Goal: Find specific page/section: Find specific page/section

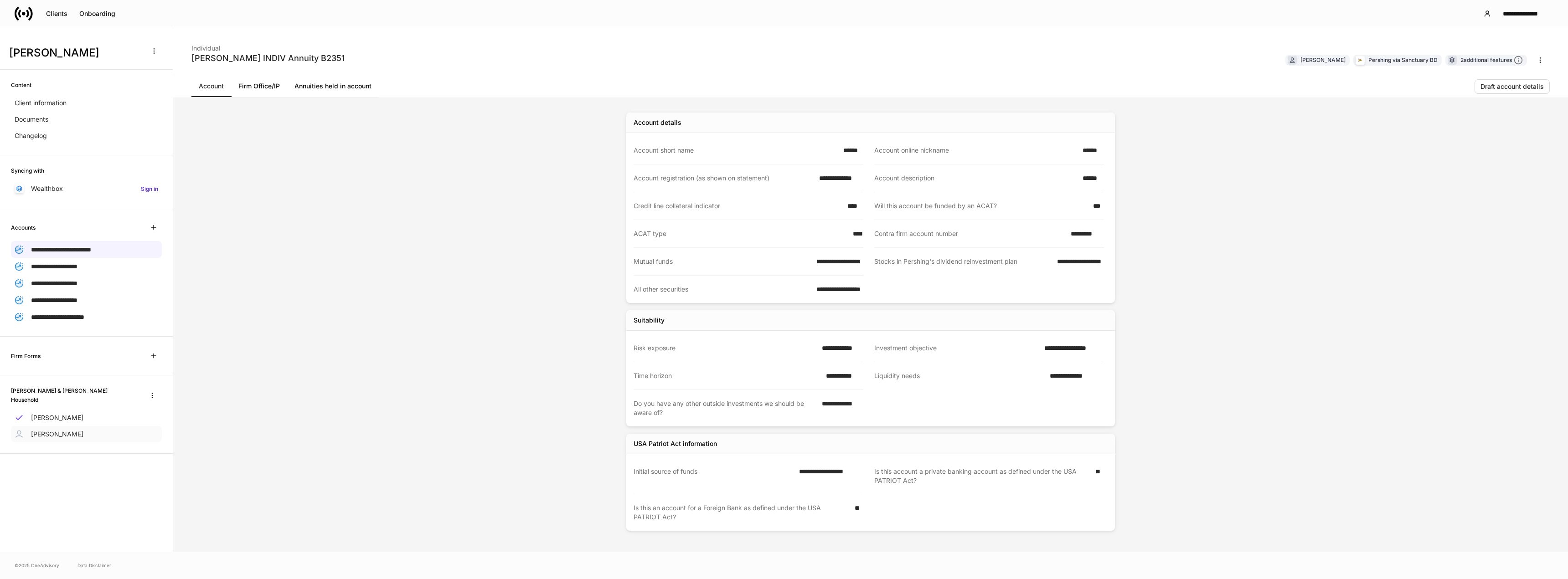
click at [53, 429] on p "[PERSON_NAME]" at bounding box center [57, 434] width 52 height 9
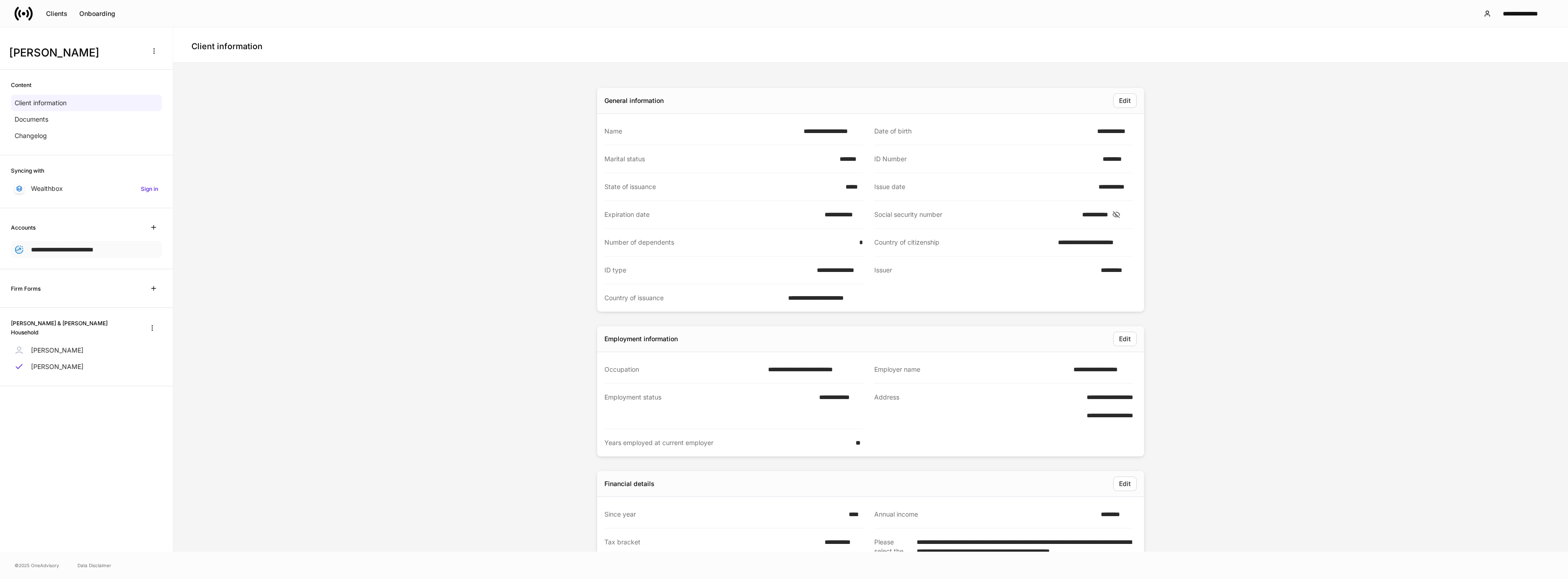
click at [89, 248] on span "**********" at bounding box center [62, 249] width 63 height 6
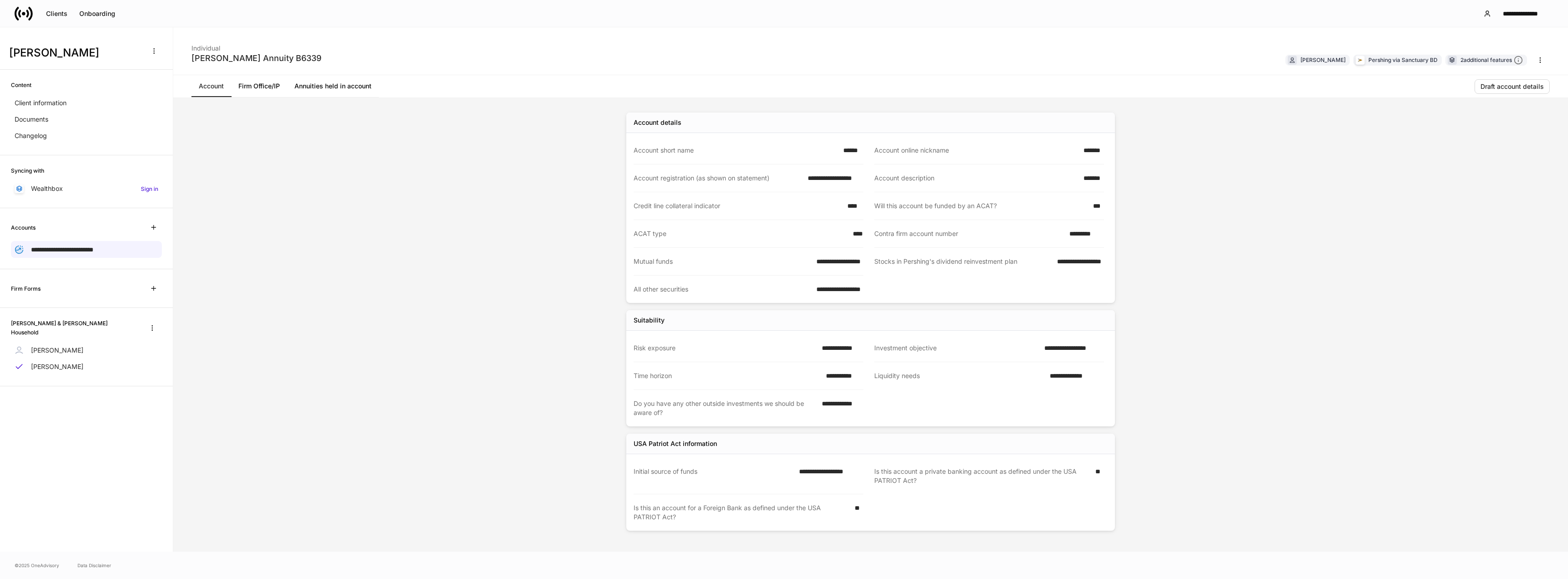
click at [357, 86] on link "Annuities held in account" at bounding box center [333, 86] width 92 height 22
